Goal: Find contact information: Find contact information

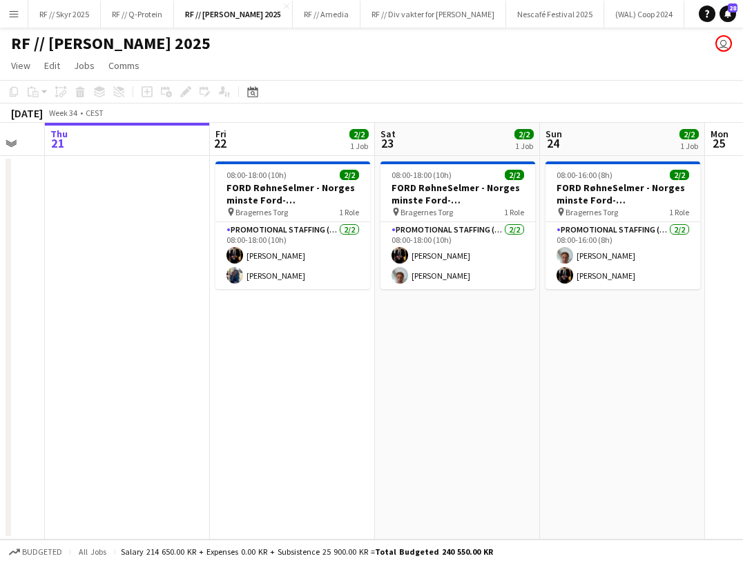
scroll to position [0, 470]
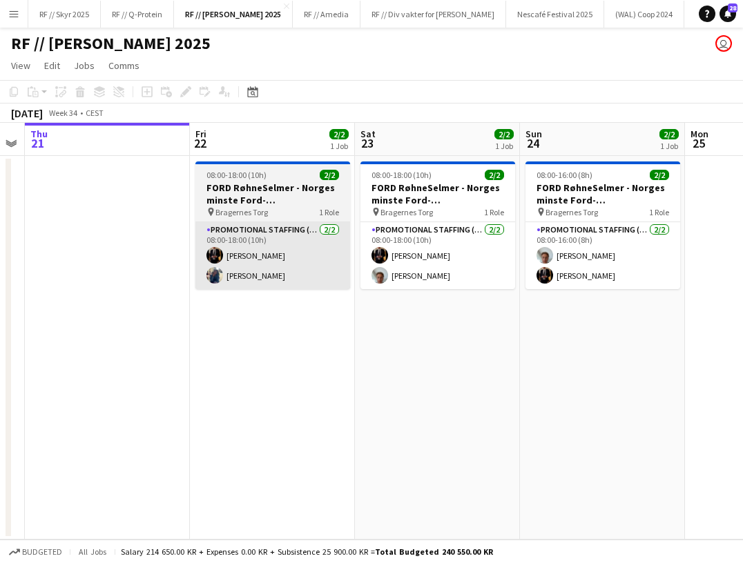
click at [281, 245] on app-card-role "Promotional Staffing (Brand Ambassadors) [DATE] 08:00-18:00 (10h) [PERSON_NAME]…" at bounding box center [272, 255] width 155 height 67
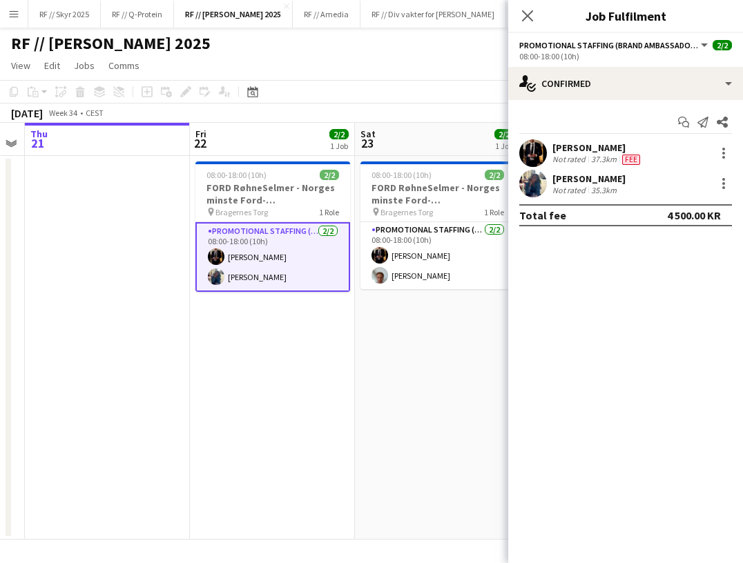
click at [532, 144] on app-user-avatar at bounding box center [533, 153] width 28 height 28
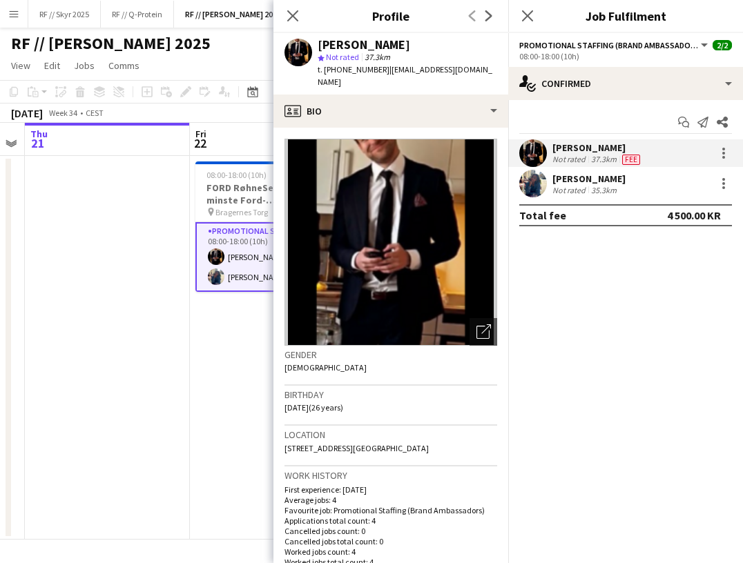
drag, startPoint x: 482, startPoint y: 73, endPoint x: 373, endPoint y: 72, distance: 109.7
click at [373, 72] on app-profile-header "[PERSON_NAME] star Not rated 37.3km t. [PHONE_NUMBER] | [EMAIL_ADDRESS][DOMAIN_…" at bounding box center [390, 63] width 235 height 61
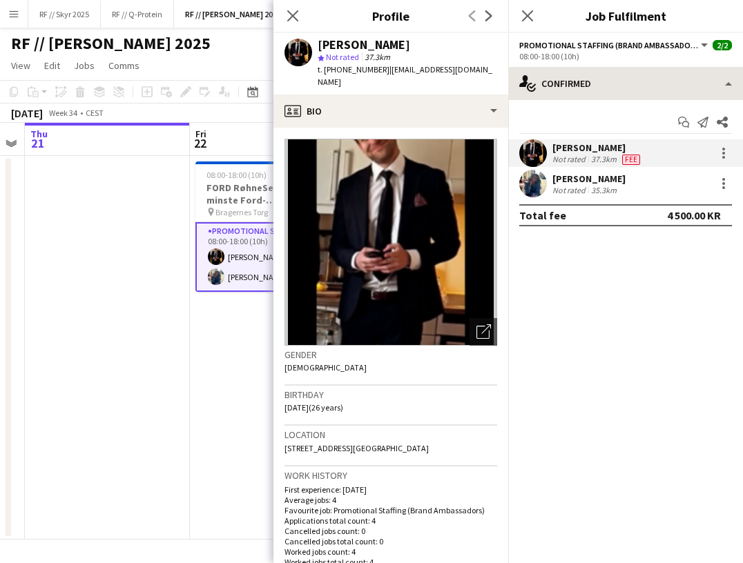
copy span "[EMAIL_ADDRESS][DOMAIN_NAME]"
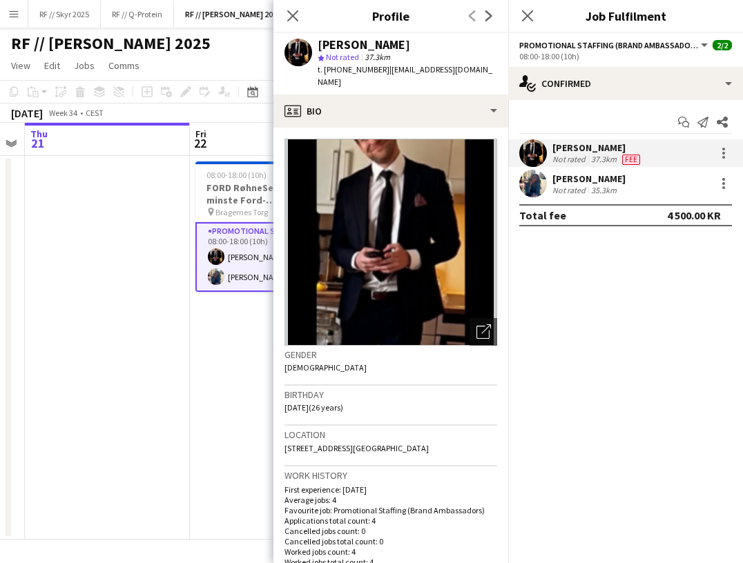
click at [543, 179] on app-user-avatar at bounding box center [533, 184] width 28 height 28
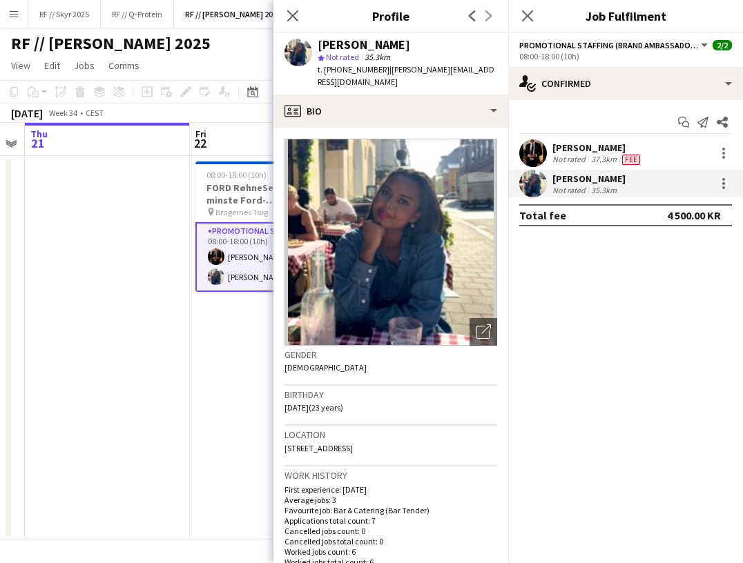
drag, startPoint x: 467, startPoint y: 69, endPoint x: 375, endPoint y: 71, distance: 91.8
click at [375, 71] on div "[PERSON_NAME] star Not rated 35.3km t. [PHONE_NUMBER] | [PERSON_NAME][EMAIL_ADD…" at bounding box center [390, 63] width 235 height 61
copy span "[PERSON_NAME][EMAIL_ADDRESS][DOMAIN_NAME]"
click at [121, 259] on app-date-cell at bounding box center [107, 348] width 165 height 384
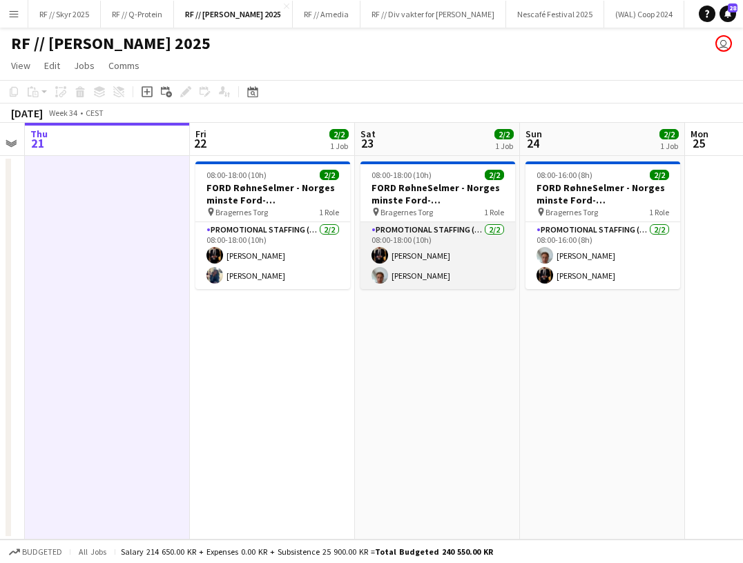
click at [406, 246] on app-card-role "Promotional Staffing (Brand Ambassadors) [DATE] 08:00-18:00 (10h) [PERSON_NAME]…" at bounding box center [437, 255] width 155 height 67
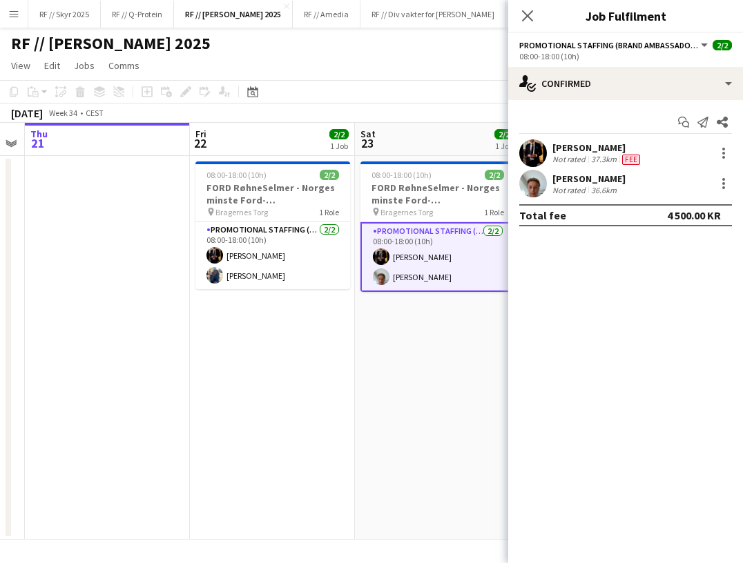
click at [526, 184] on app-user-avatar at bounding box center [533, 184] width 28 height 28
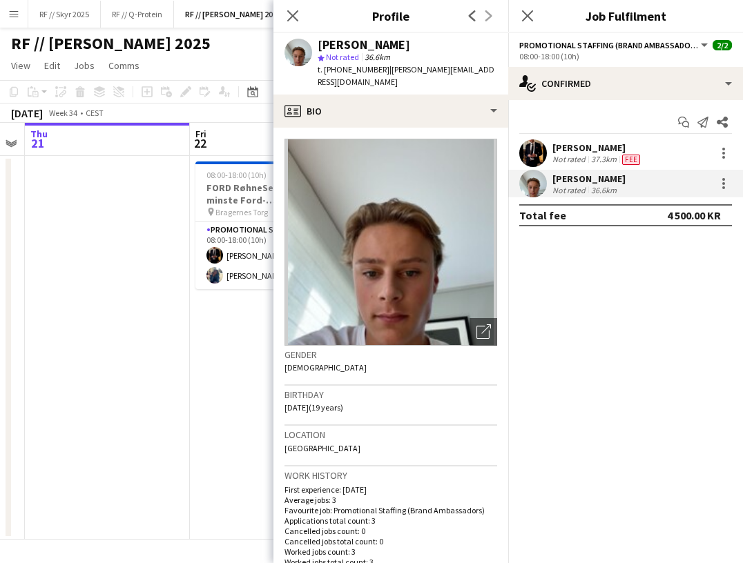
drag, startPoint x: 498, startPoint y: 70, endPoint x: 373, endPoint y: 68, distance: 125.6
click at [373, 68] on div "[PERSON_NAME] star Not rated 36.6km t. [PHONE_NUMBER] | [PERSON_NAME][EMAIL_ADD…" at bounding box center [390, 63] width 235 height 61
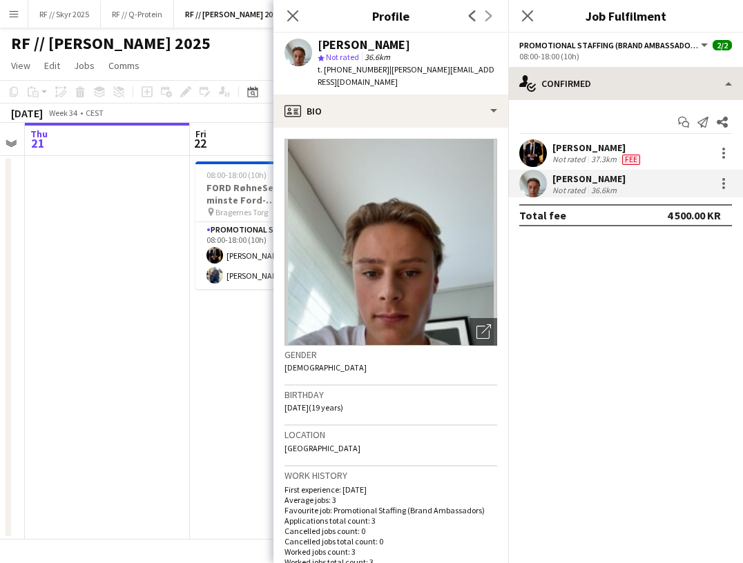
copy span "[PERSON_NAME][EMAIL_ADDRESS][DOMAIN_NAME]"
